Goal: Task Accomplishment & Management: Use online tool/utility

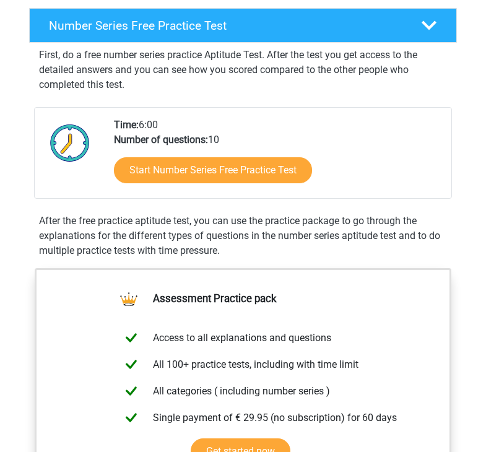
scroll to position [199, 0]
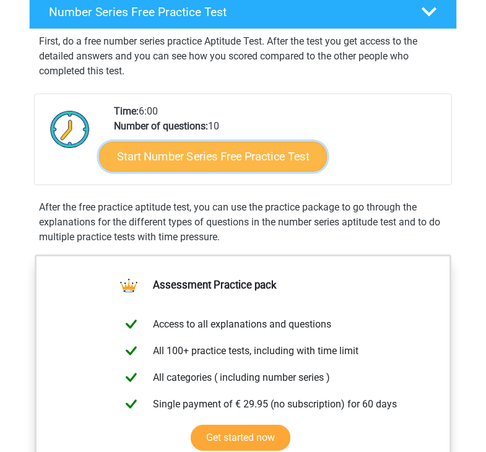
click at [201, 172] on link "Start Number Series Free Practice Test" at bounding box center [213, 157] width 228 height 30
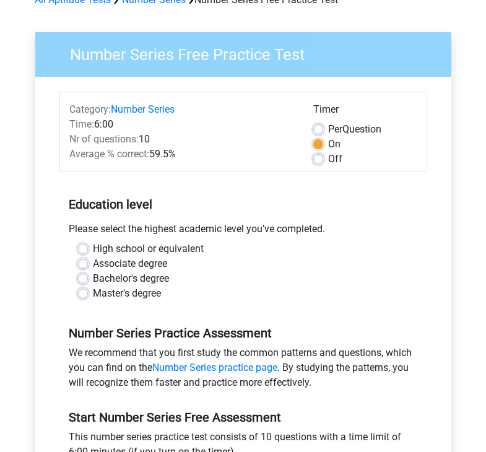
scroll to position [62, 0]
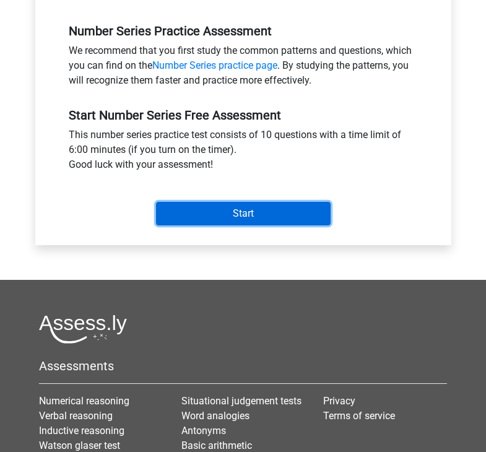
click at [251, 214] on input "Start" at bounding box center [243, 214] width 175 height 24
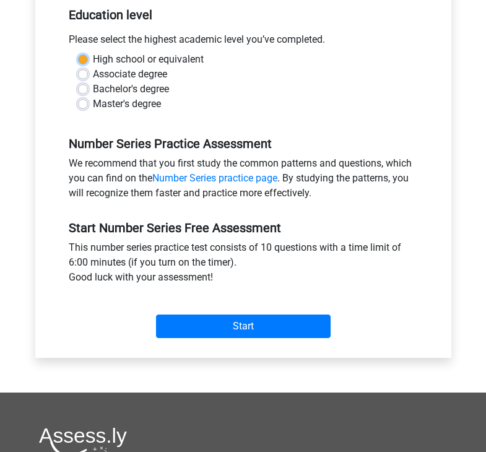
scroll to position [125, 0]
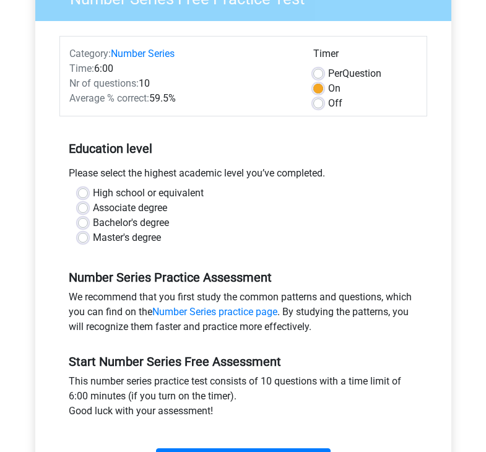
click at [84, 186] on div "High school or equivalent" at bounding box center [243, 193] width 331 height 15
click at [93, 192] on label "High school or equivalent" at bounding box center [148, 193] width 111 height 15
click at [87, 192] on input "High school or equivalent" at bounding box center [83, 192] width 10 height 12
radio input "true"
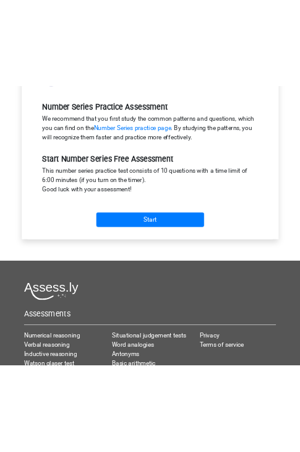
scroll to position [373, 0]
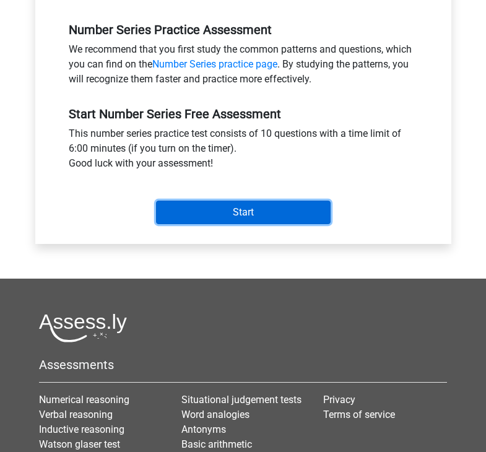
click at [263, 217] on input "Start" at bounding box center [243, 213] width 175 height 24
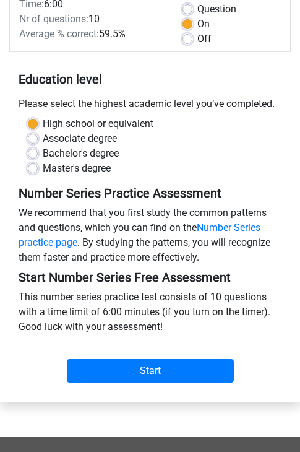
scroll to position [186, 0]
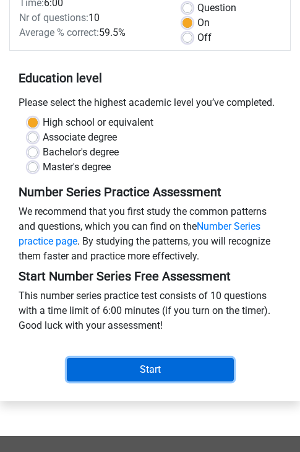
click at [168, 369] on input "Start" at bounding box center [150, 370] width 167 height 24
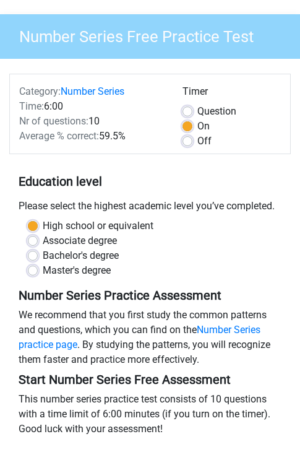
scroll to position [0, 0]
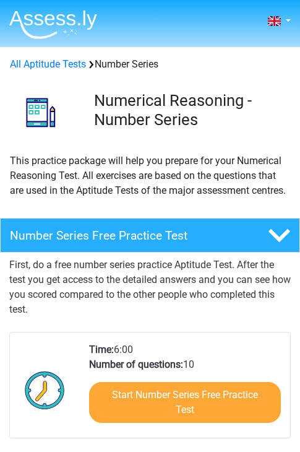
scroll to position [199, 0]
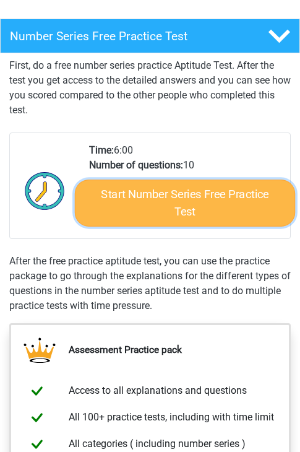
click at [186, 217] on link "Start Number Series Free Practice Test" at bounding box center [185, 203] width 221 height 47
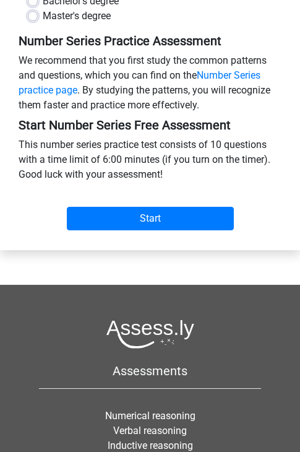
scroll to position [372, 0]
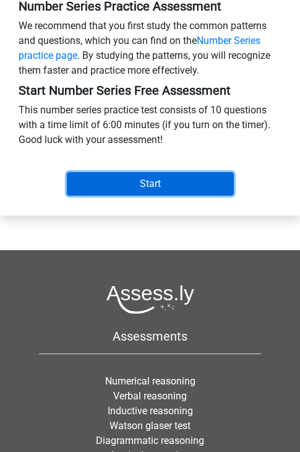
click at [142, 191] on input "Start" at bounding box center [150, 184] width 167 height 24
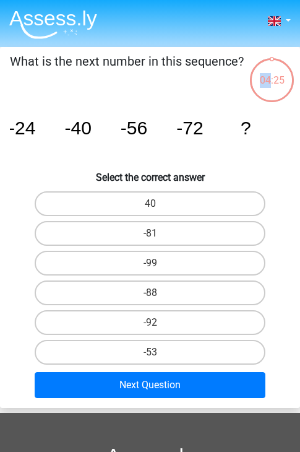
click at [269, 80] on div "04:25" at bounding box center [272, 72] width 46 height 31
click at [154, 264] on input "-99" at bounding box center [155, 267] width 8 height 8
radio input "true"
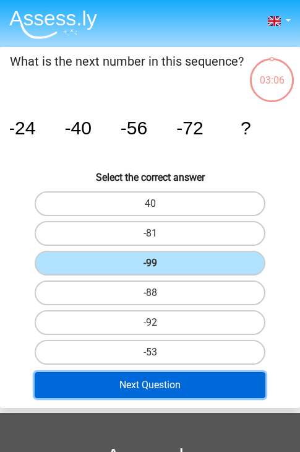
click at [162, 376] on button "Next Question" at bounding box center [151, 385] width 232 height 26
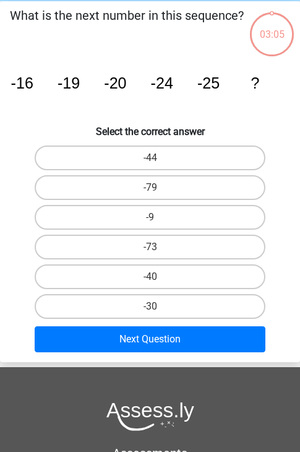
scroll to position [47, 0]
